Goal: Navigation & Orientation: Understand site structure

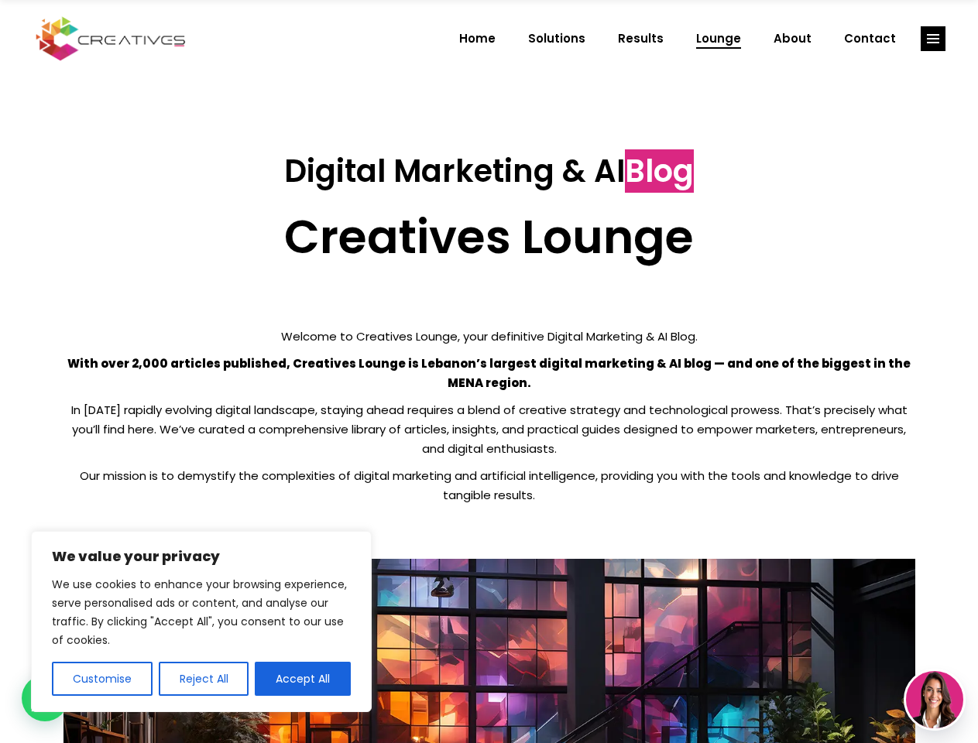
click at [489, 372] on p "With over 2,000 articles published, Creatives Lounge is Lebanon’s largest digit…" at bounding box center [490, 373] width 852 height 39
click at [101, 679] on button "Customise" at bounding box center [102, 679] width 101 height 34
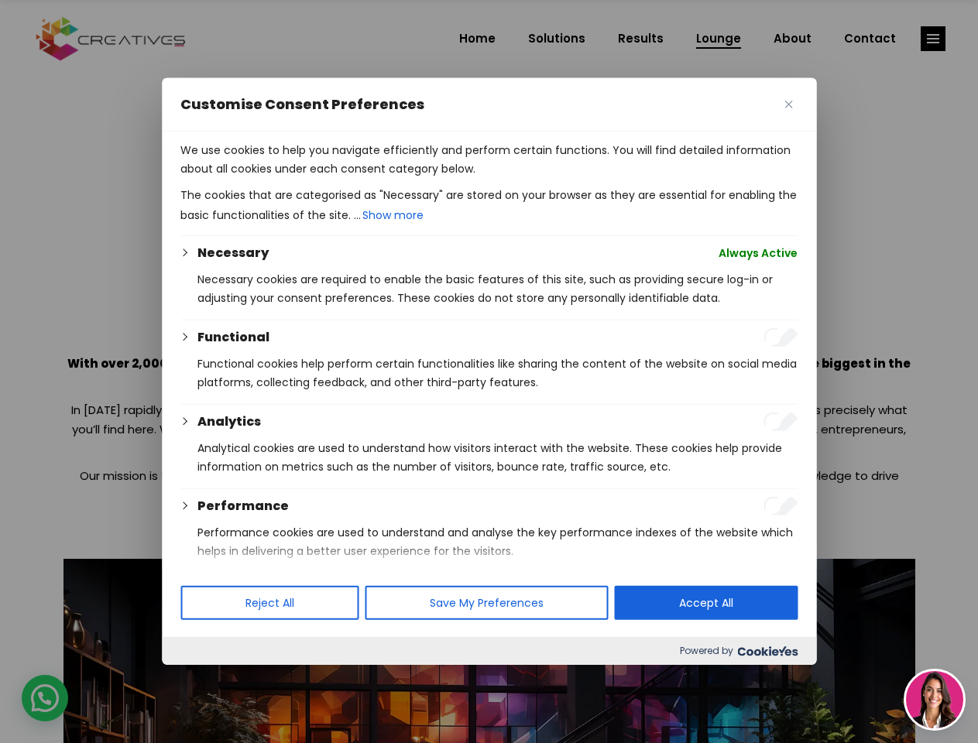
click at [203, 679] on div at bounding box center [489, 371] width 978 height 743
click at [303, 178] on p "We use cookies to help you navigate efficiently and perform certain functions. …" at bounding box center [488, 159] width 617 height 37
click at [933, 39] on div at bounding box center [489, 371] width 978 height 743
click at [935, 700] on img at bounding box center [934, 699] width 57 height 57
